Goal: Communication & Community: Answer question/provide support

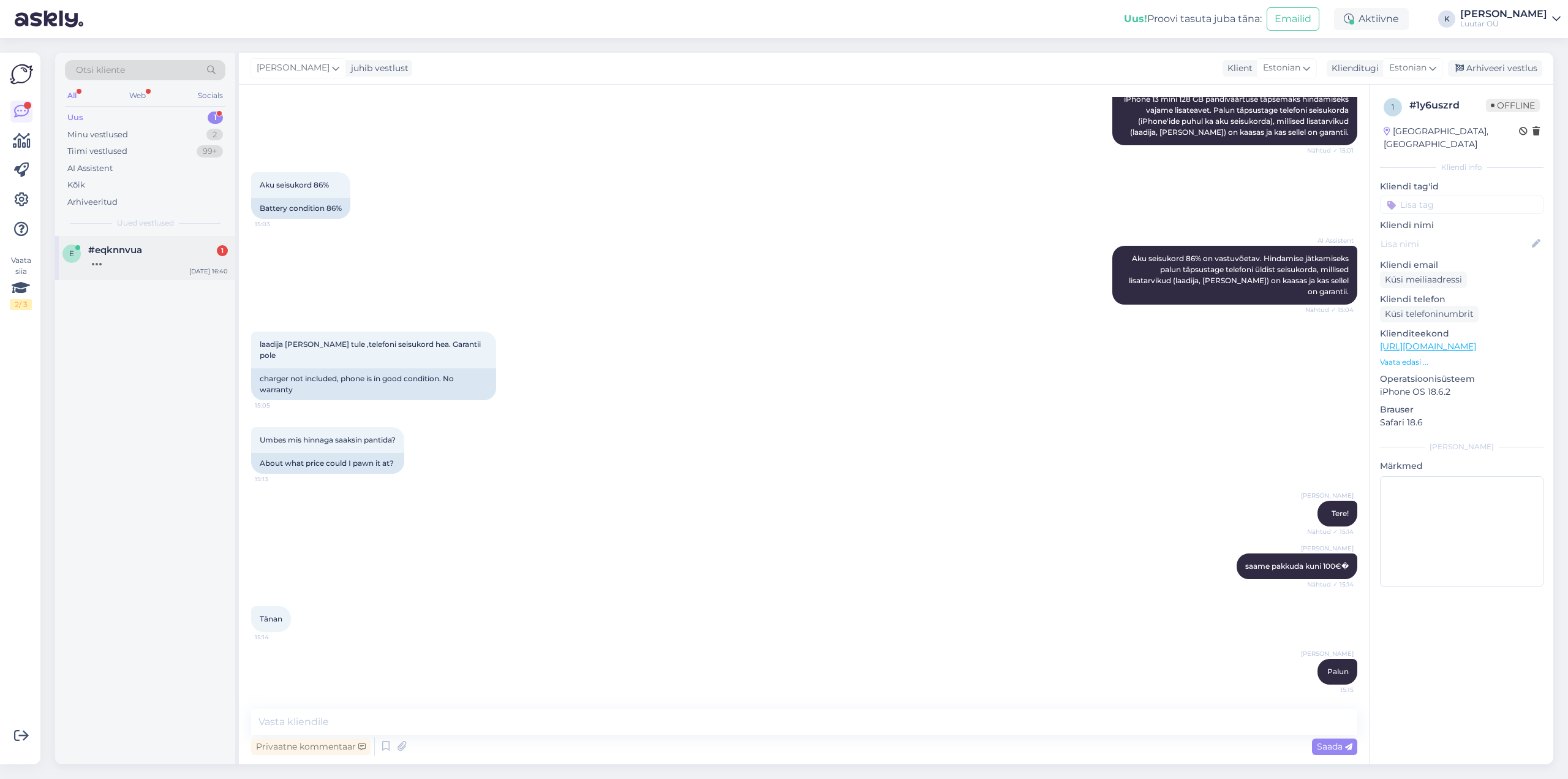
click at [112, 246] on span "#eqknnvua" at bounding box center [115, 250] width 54 height 11
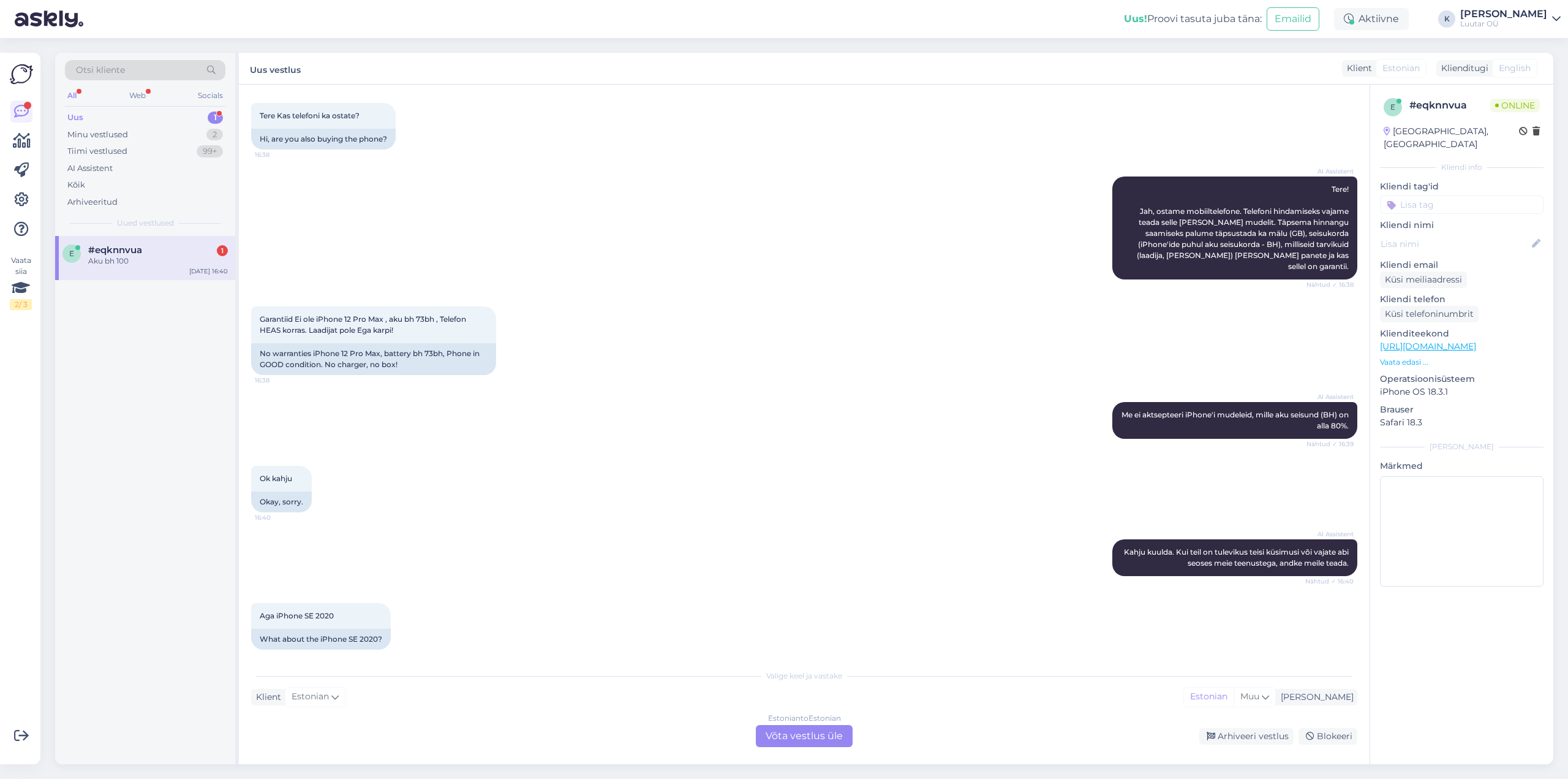
scroll to position [132, 0]
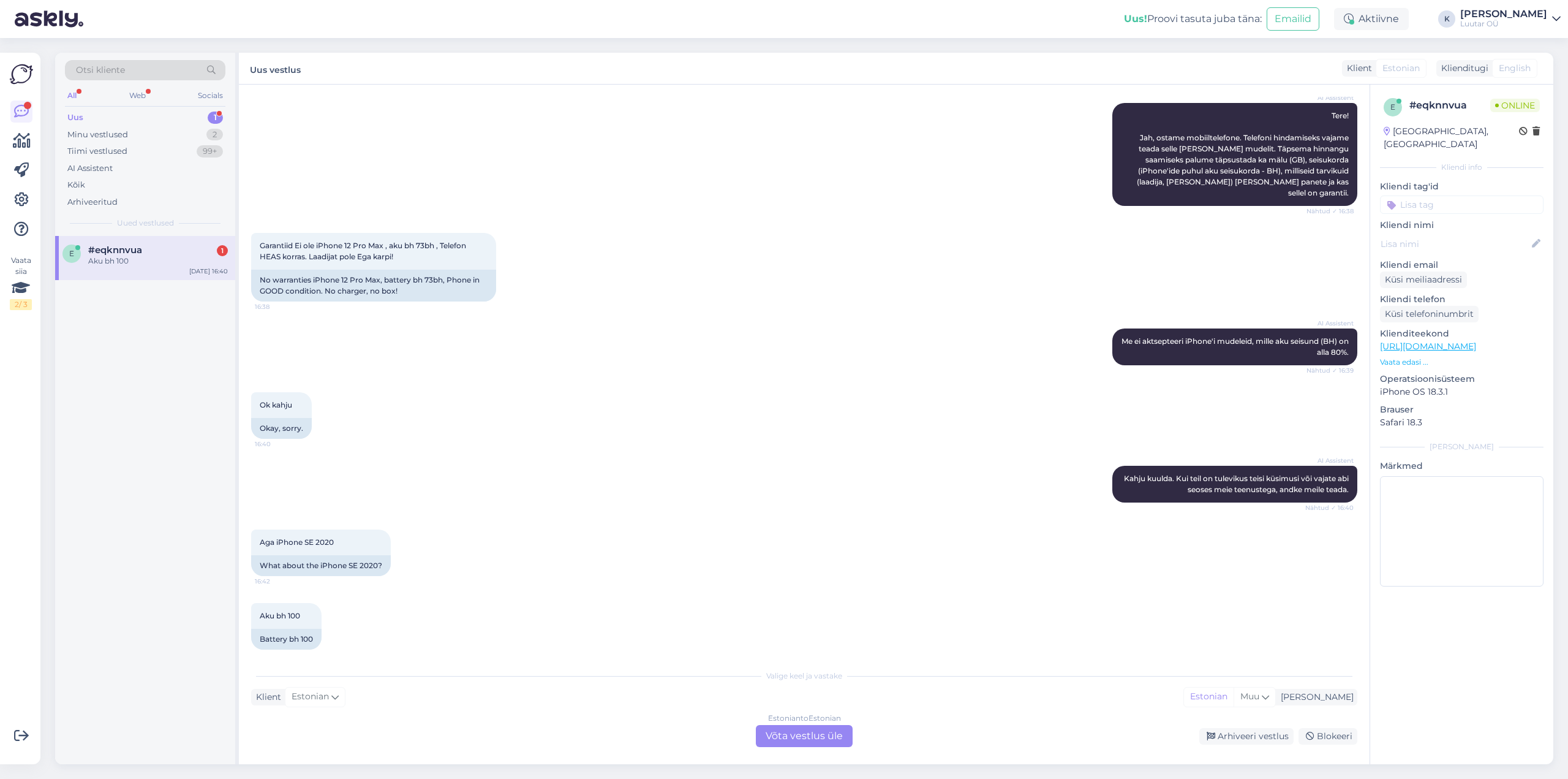
click at [791, 739] on div "Estonian to Estonian Võta vestlus üle" at bounding box center [804, 736] width 97 height 22
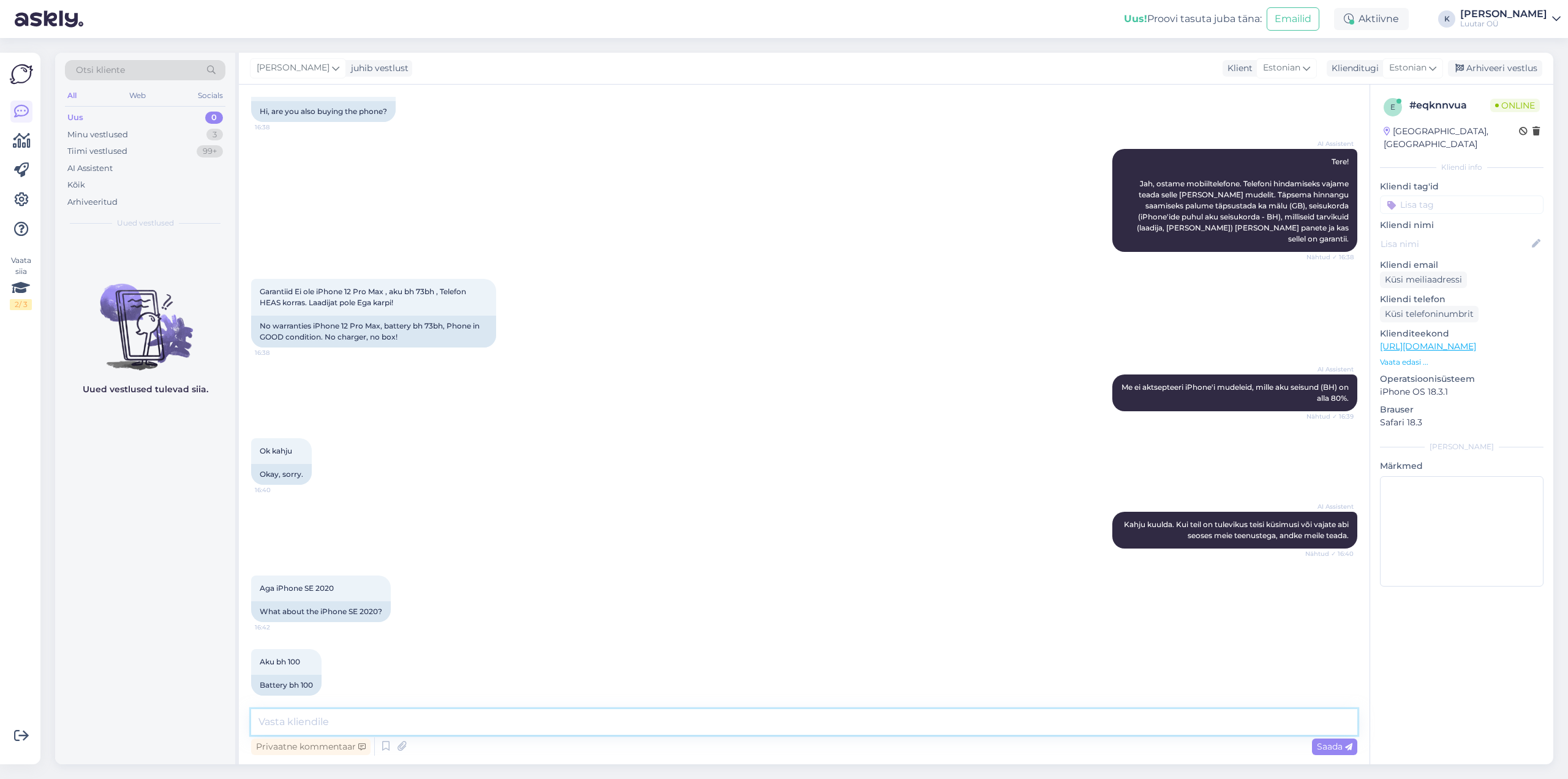
click at [531, 719] on textarea at bounding box center [804, 722] width 1106 height 26
type textarea "Tere!"
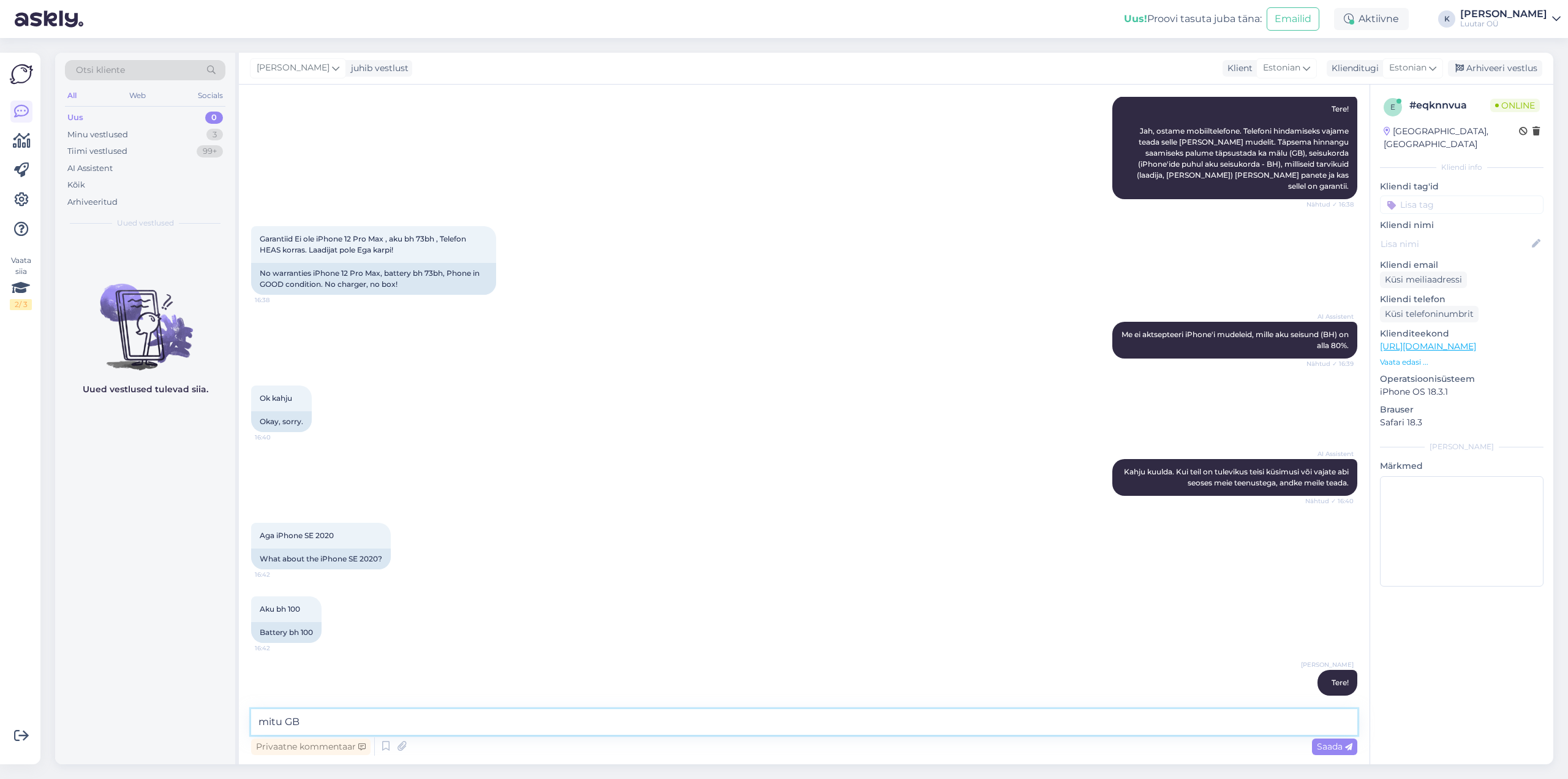
type textarea "mitu GB?"
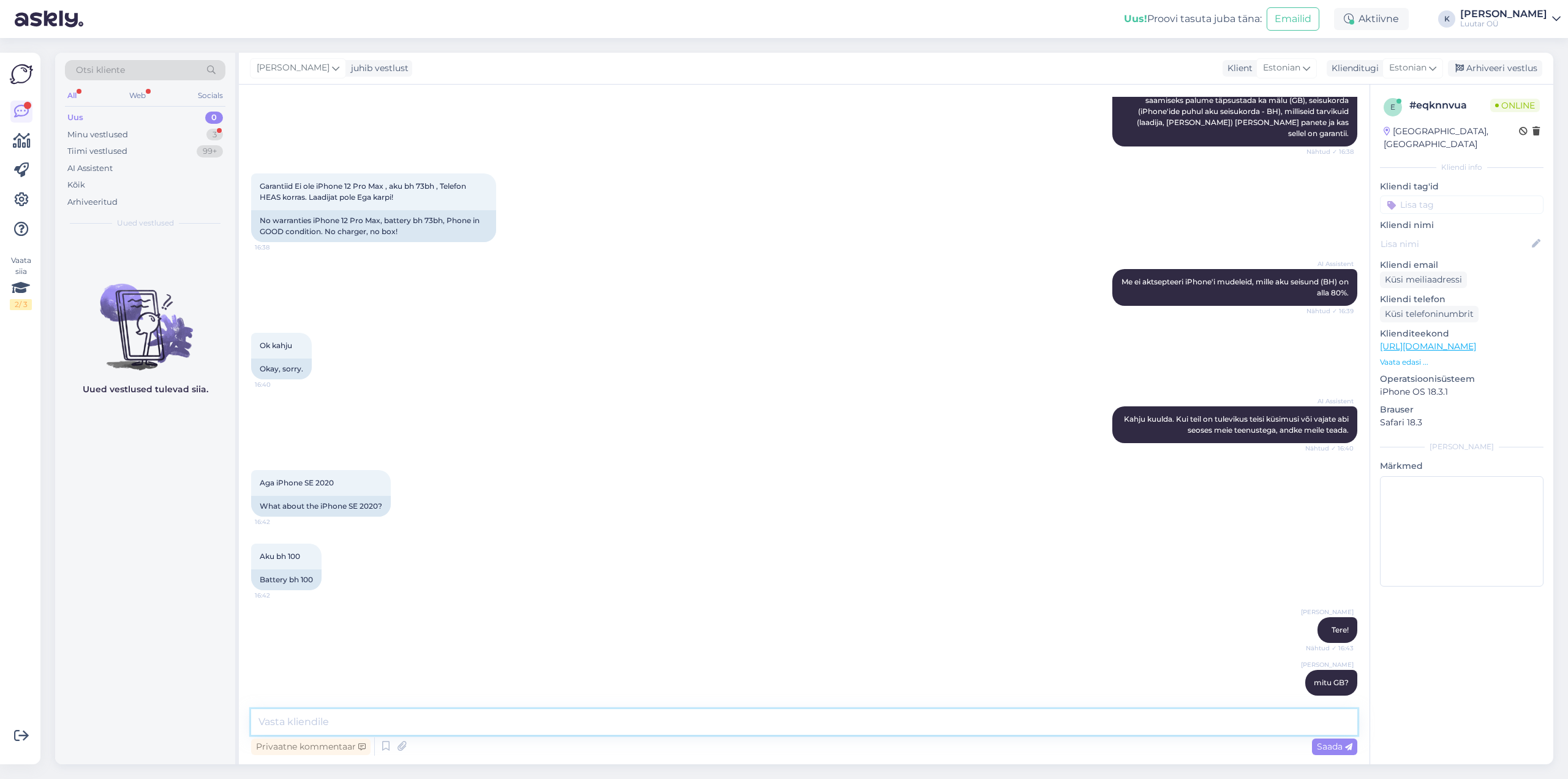
scroll to position [297, 0]
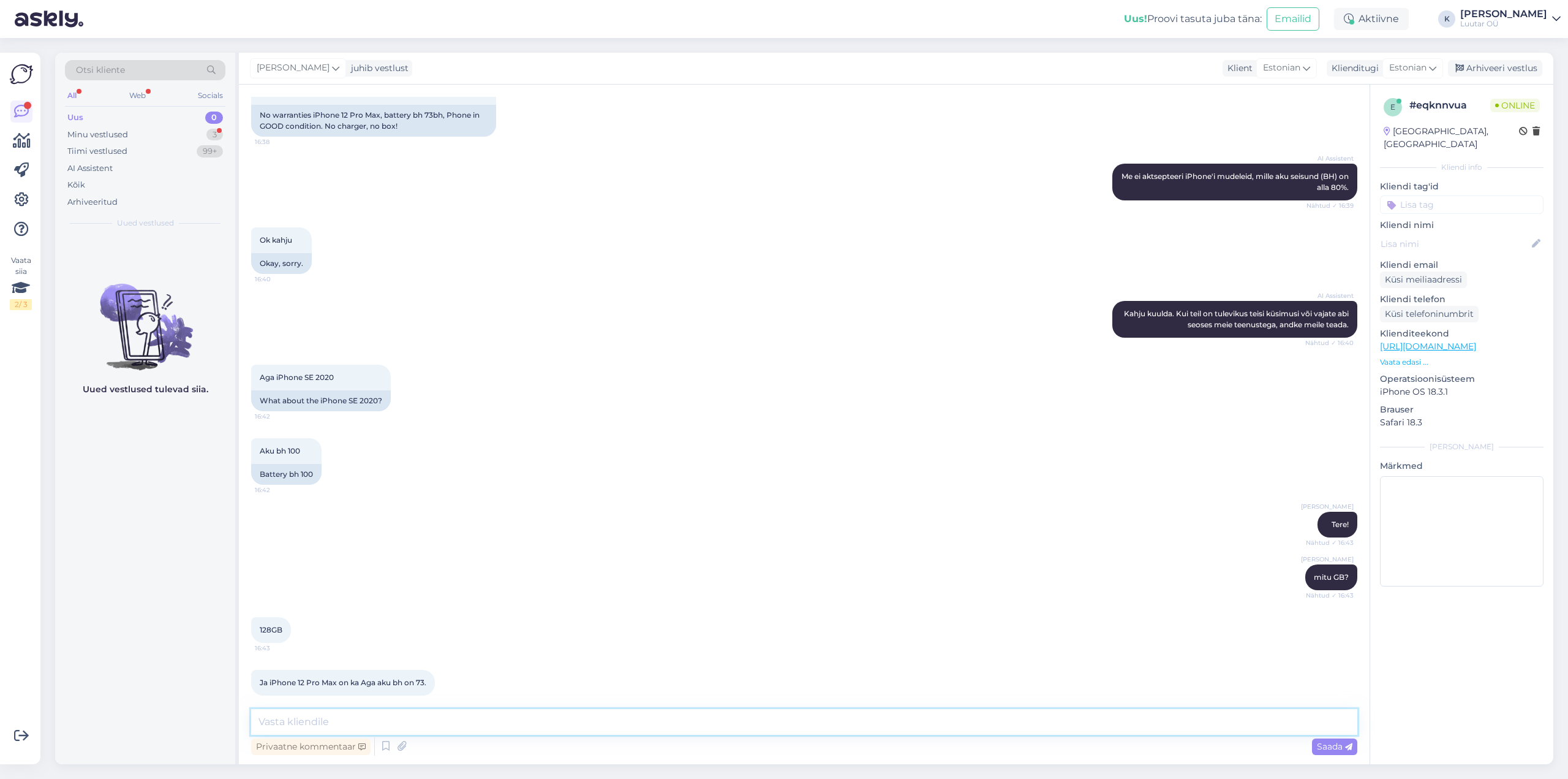
click at [419, 725] on textarea at bounding box center [804, 722] width 1106 height 26
type textarea "BH 73% kahjuks ei võeta vastu"
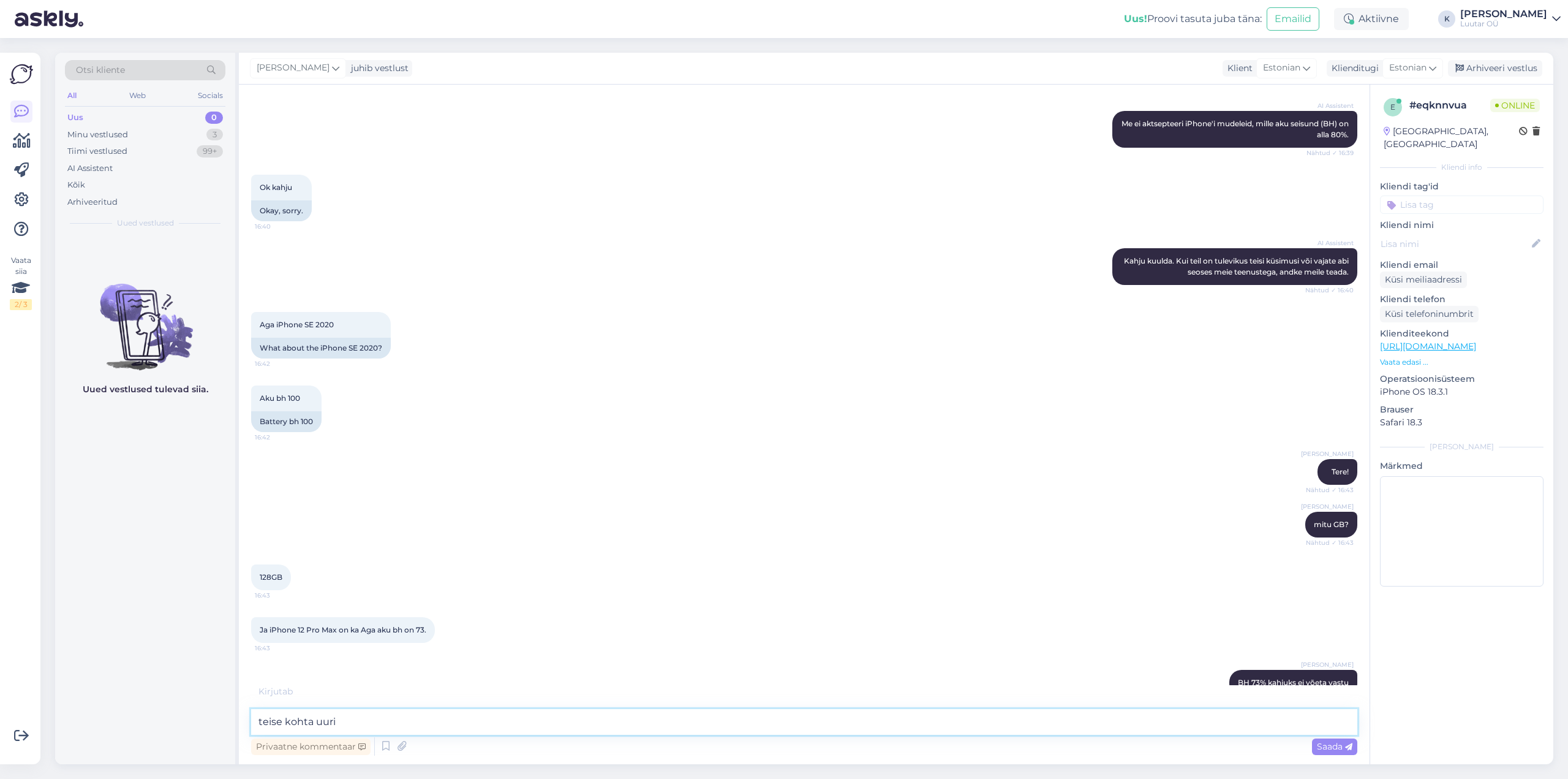
type textarea "teise kohta uurin"
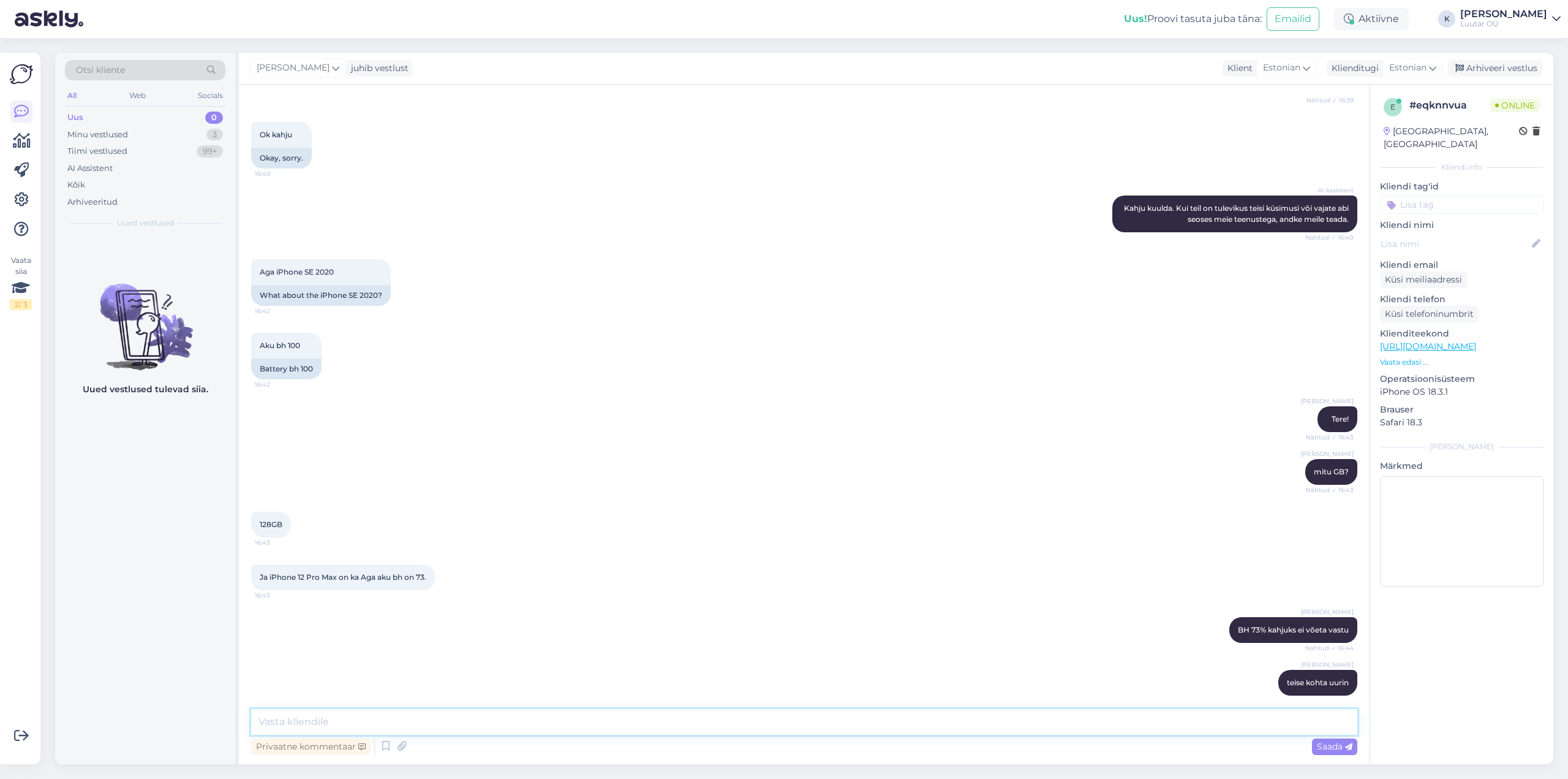
scroll to position [456, 0]
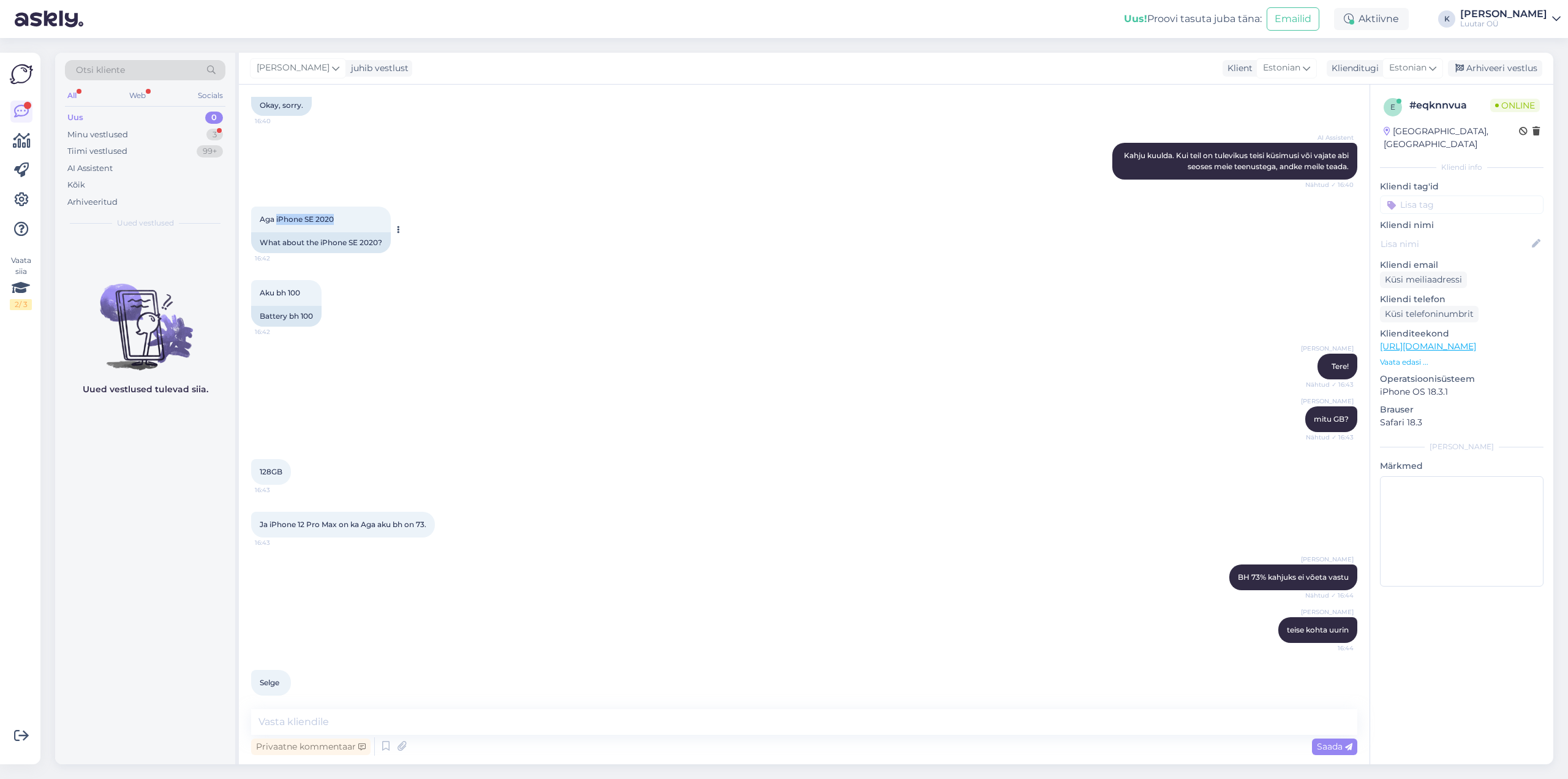
drag, startPoint x: 276, startPoint y: 207, endPoint x: 351, endPoint y: 207, distance: 75.0
click at [351, 207] on div "Aga iPhone SE 2020 16:42" at bounding box center [321, 220] width 140 height 26
copy span "iPhone SE 2020"
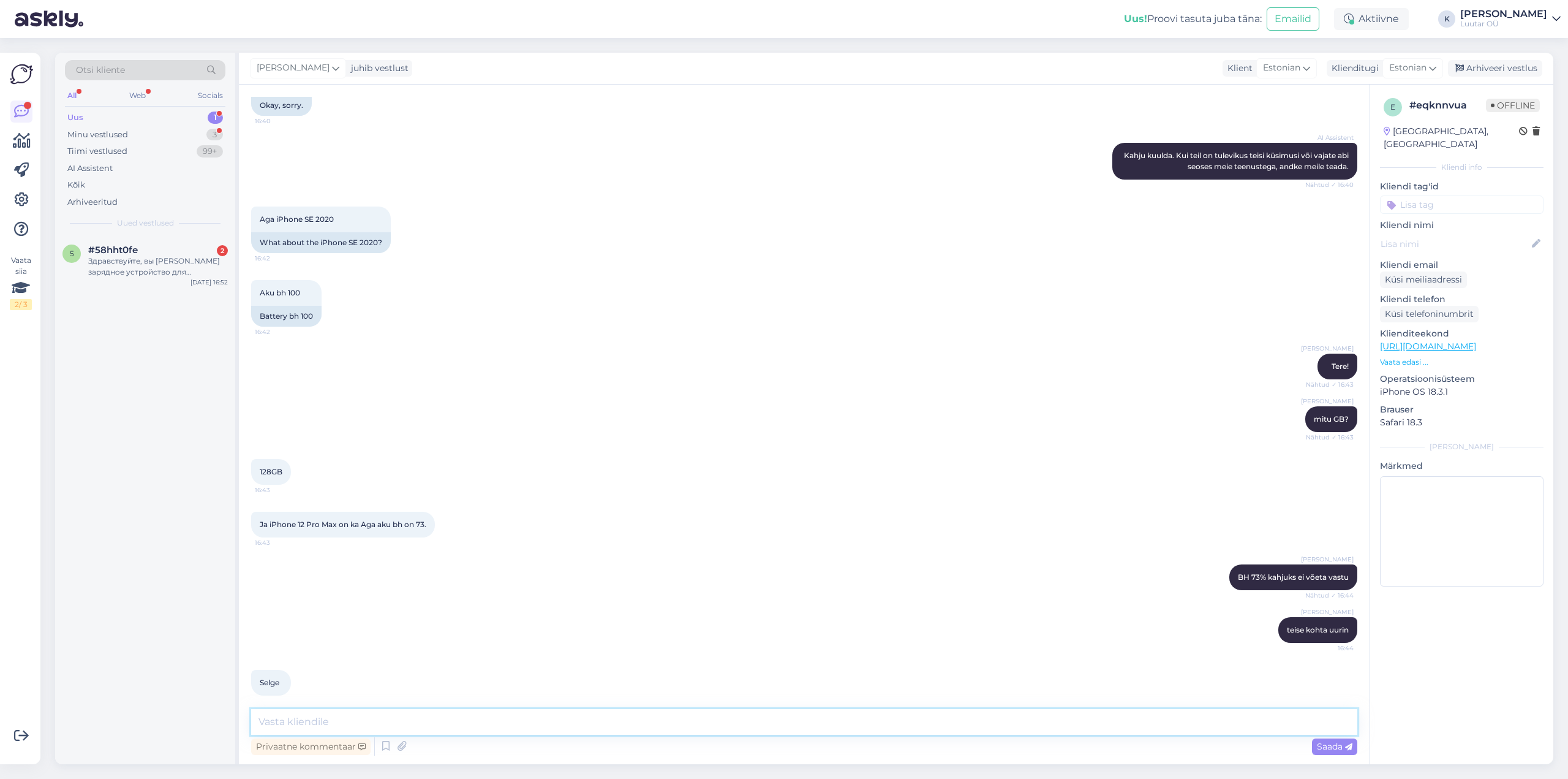
click at [402, 724] on textarea at bounding box center [804, 722] width 1106 height 26
type textarea "saame pakkuda kuni 50€"
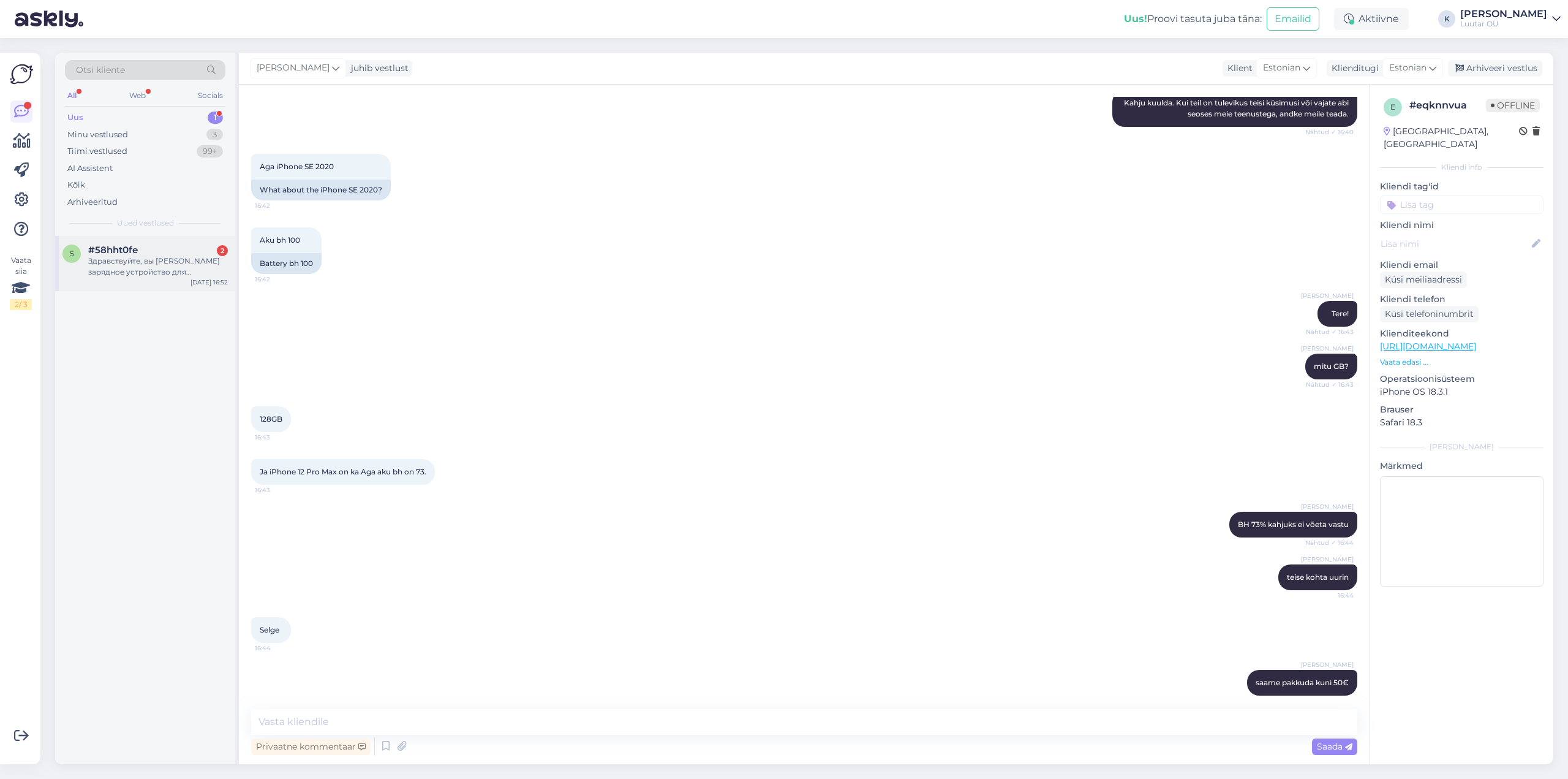
click at [116, 266] on div "Здравствуйте, вы [PERSON_NAME] зарядное устройство для аккамуляторов?" at bounding box center [158, 266] width 140 height 22
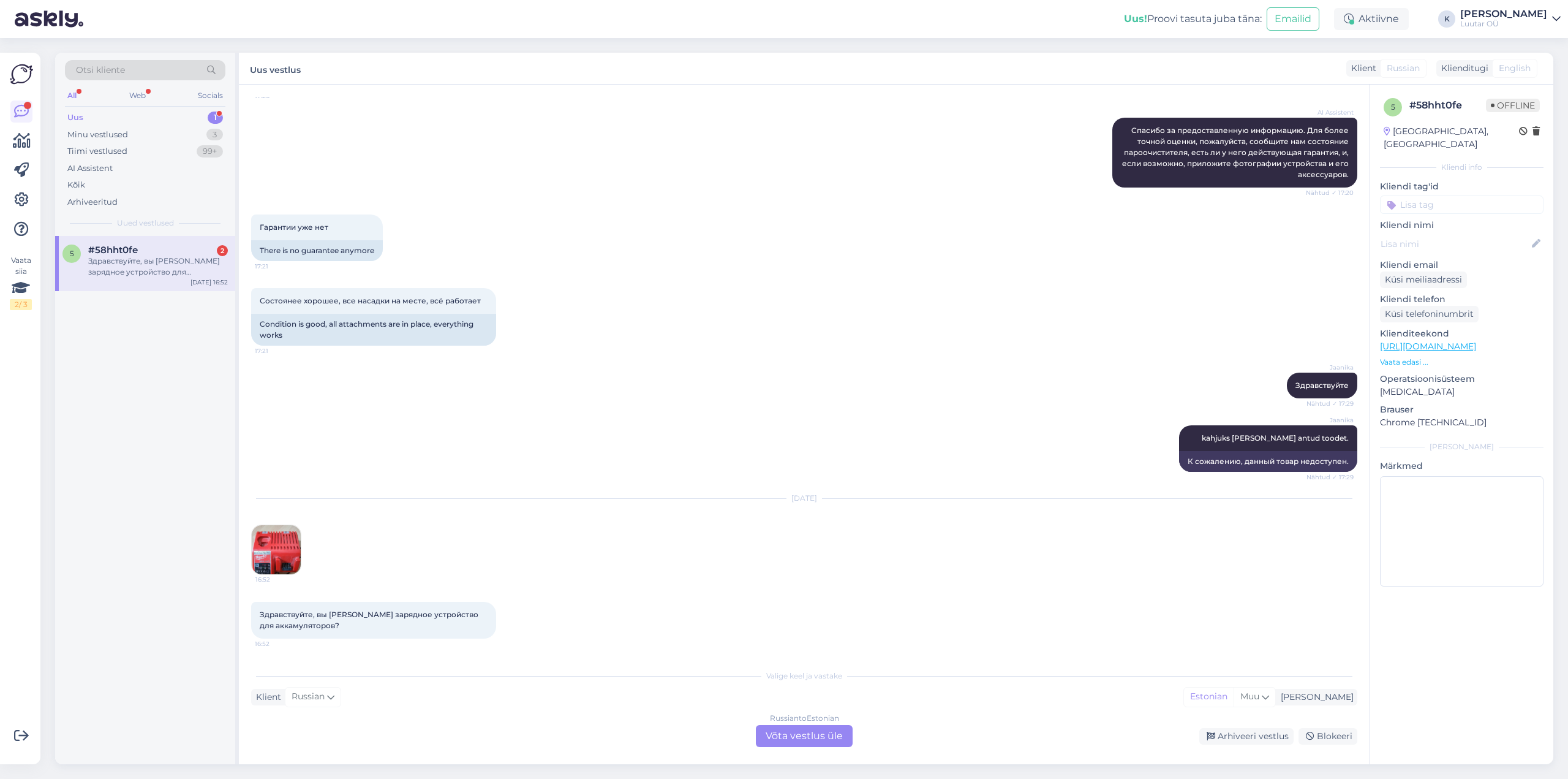
scroll to position [365, 0]
click at [295, 539] on img at bounding box center [276, 549] width 49 height 49
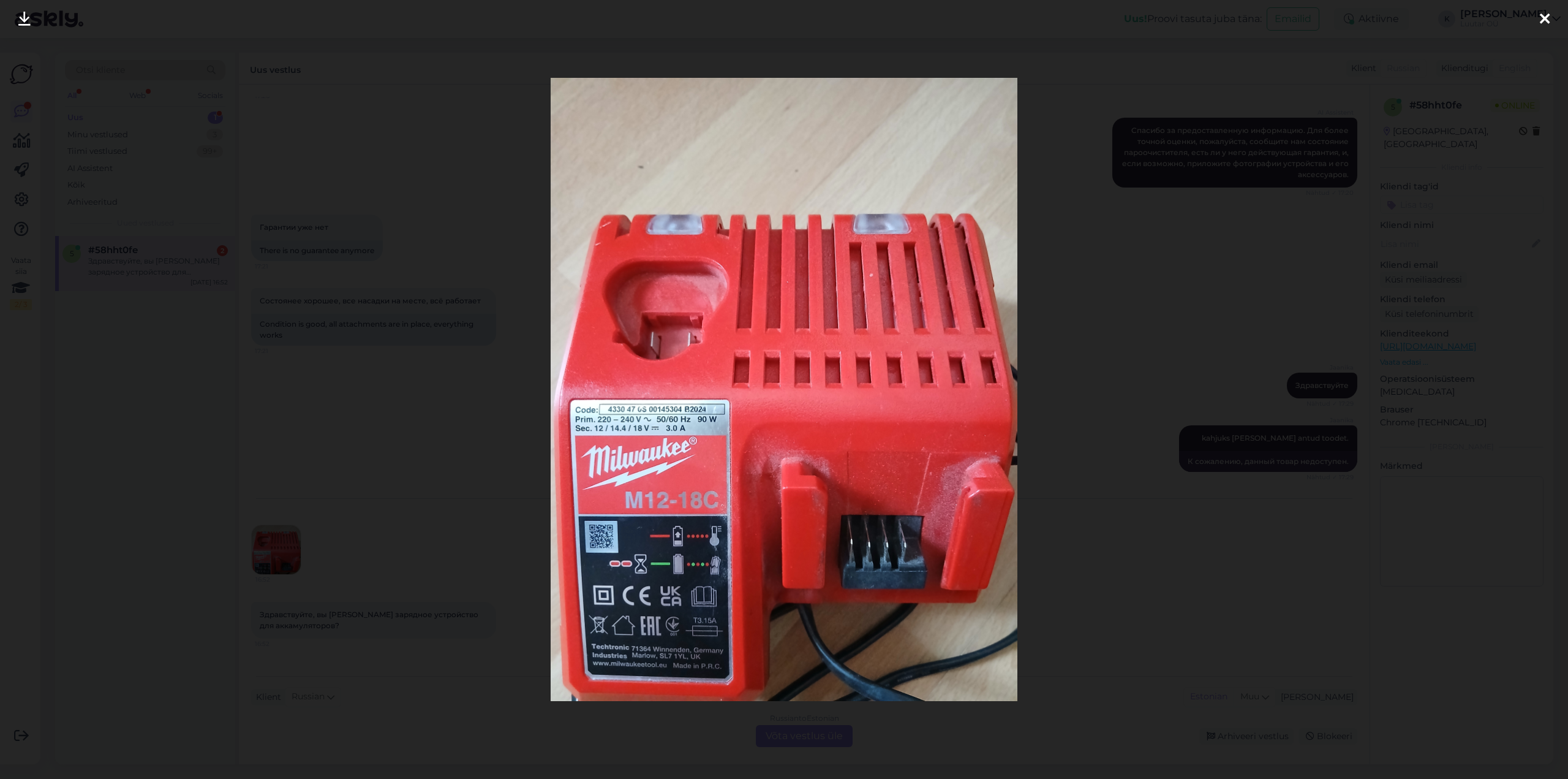
click at [19, 16] on icon at bounding box center [25, 19] width 12 height 16
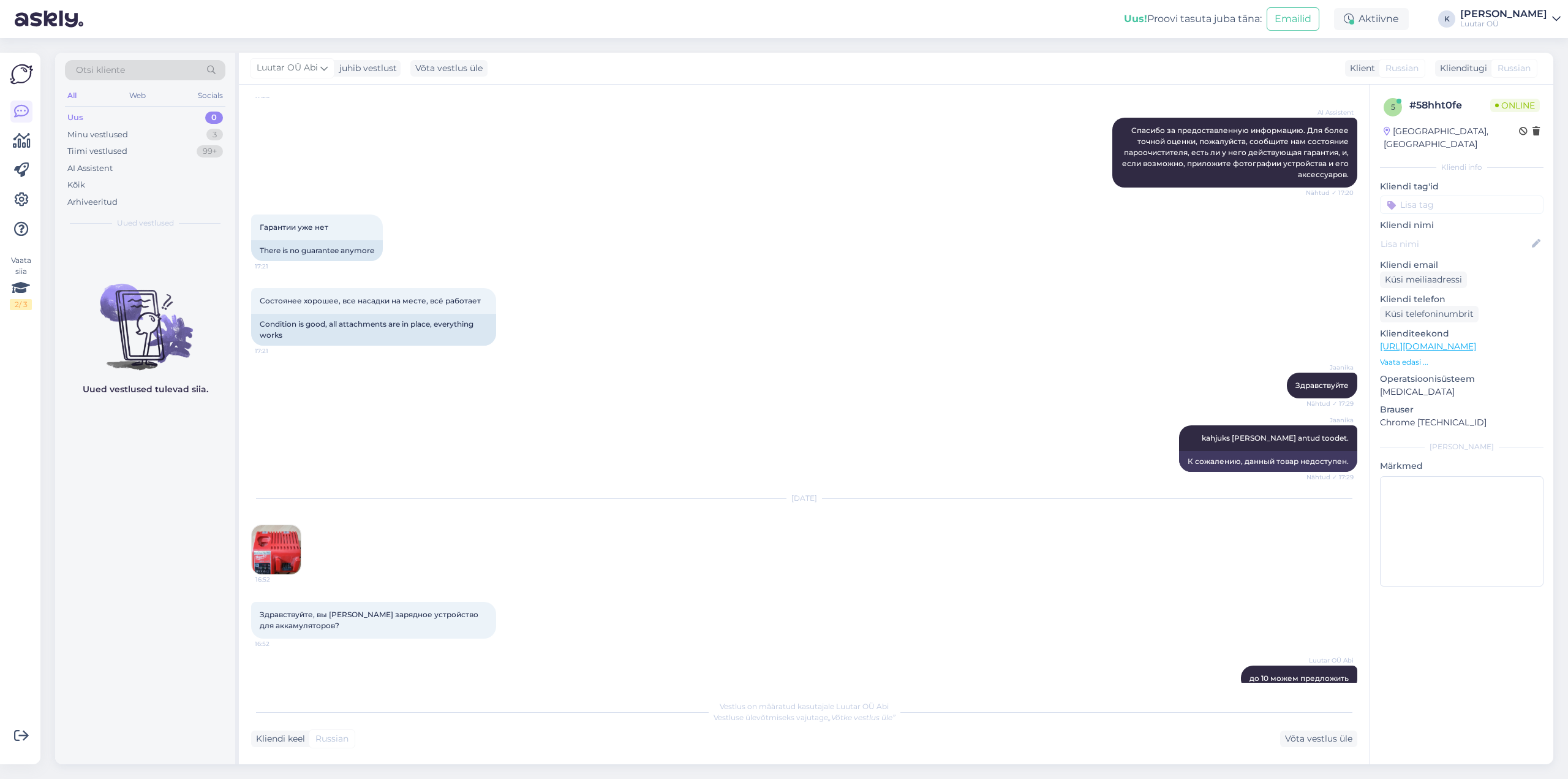
scroll to position [387, 0]
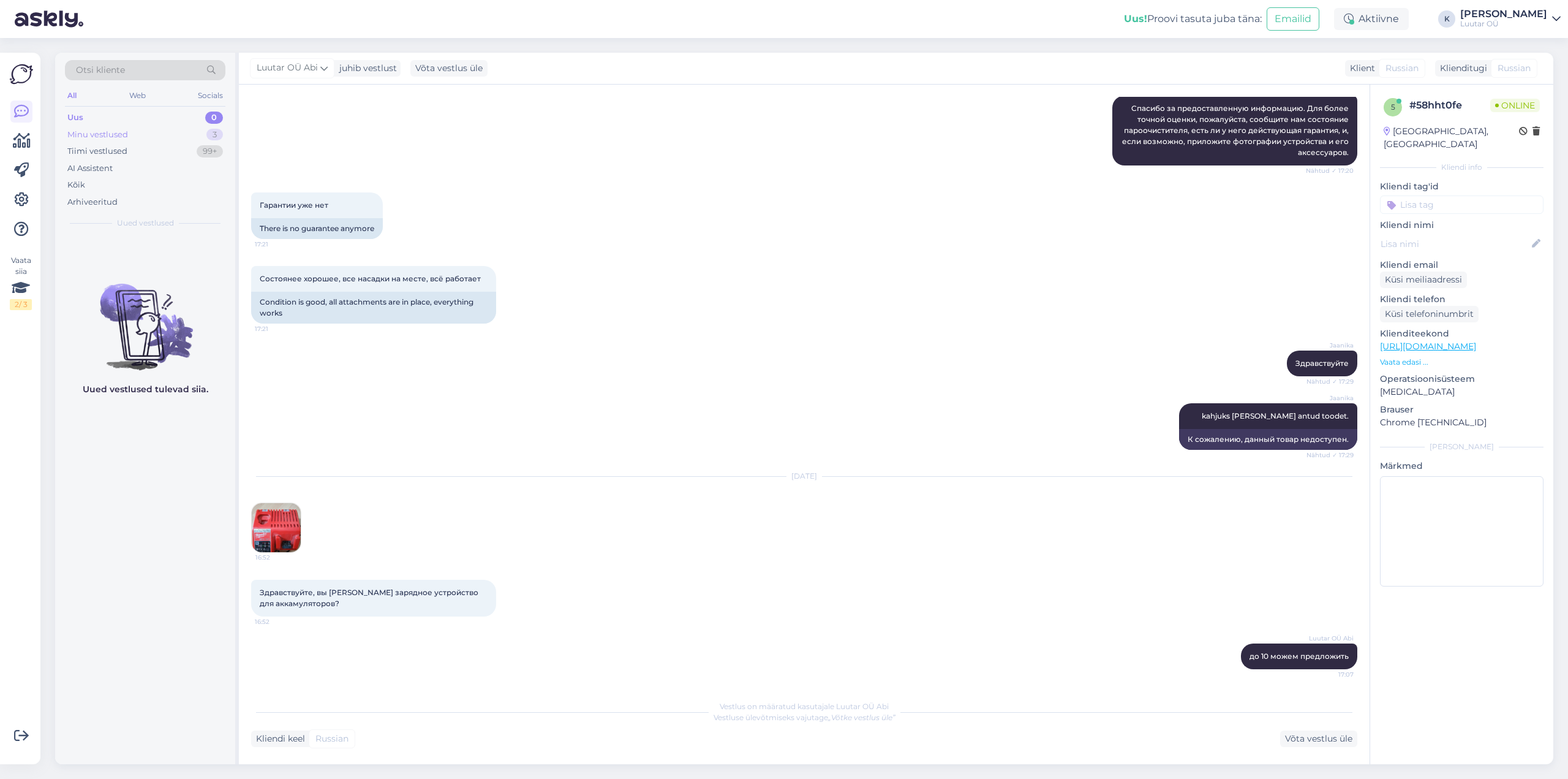
click at [96, 135] on div "Minu vestlused" at bounding box center [97, 135] width 60 height 12
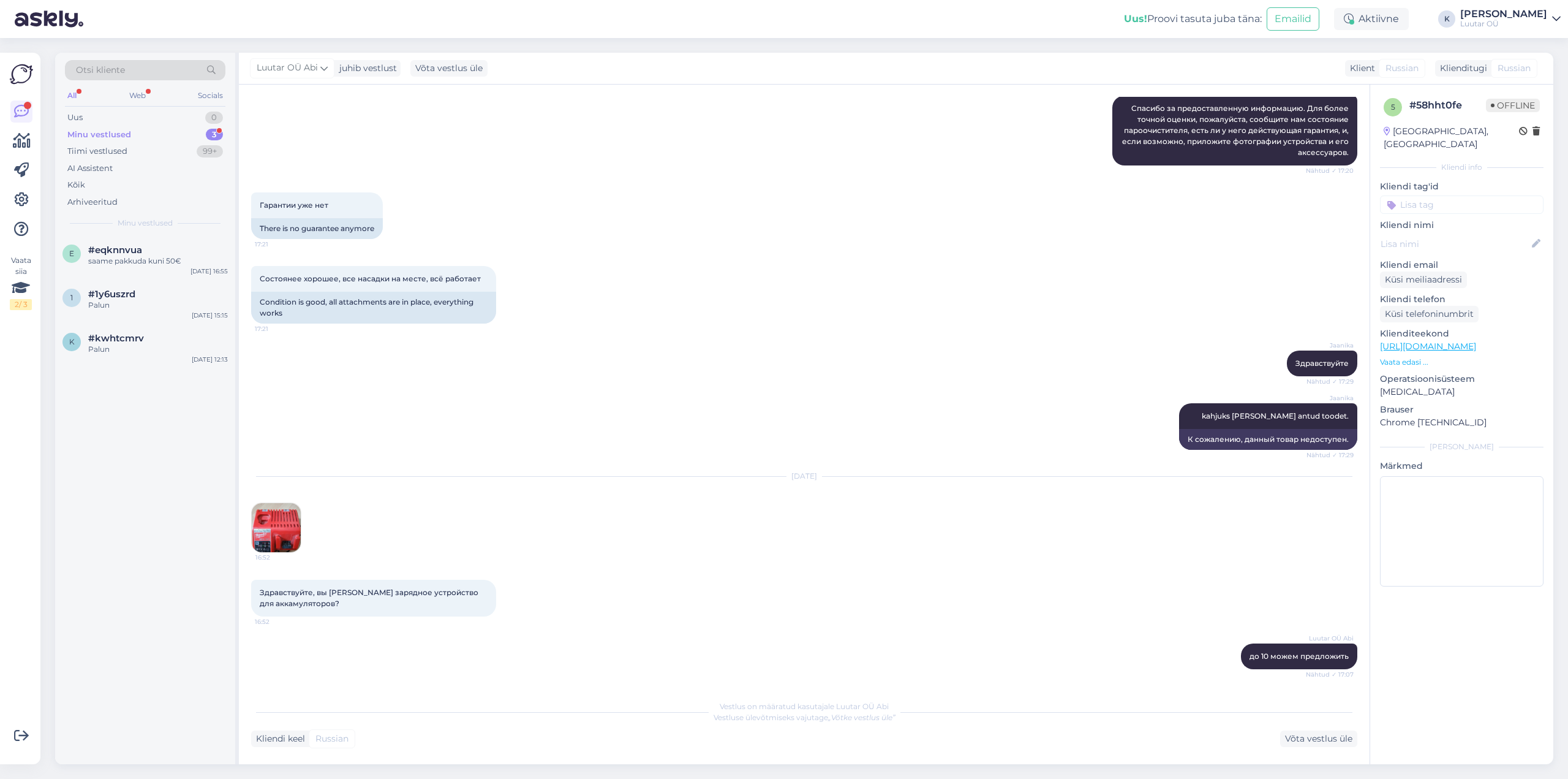
scroll to position [440, 0]
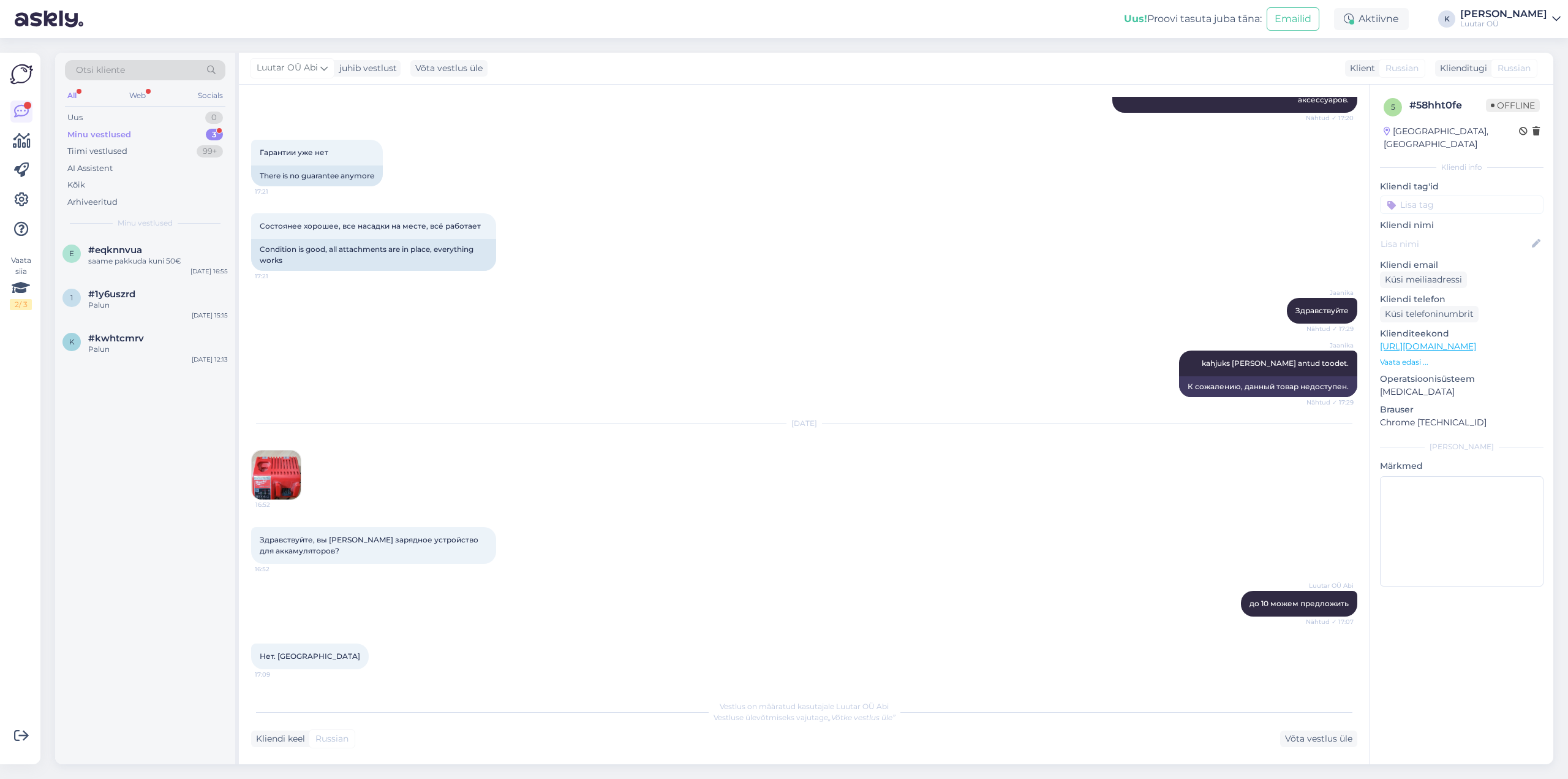
click at [98, 137] on div "Minu vestlused" at bounding box center [99, 135] width 64 height 12
